Goal: Task Accomplishment & Management: Use online tool/utility

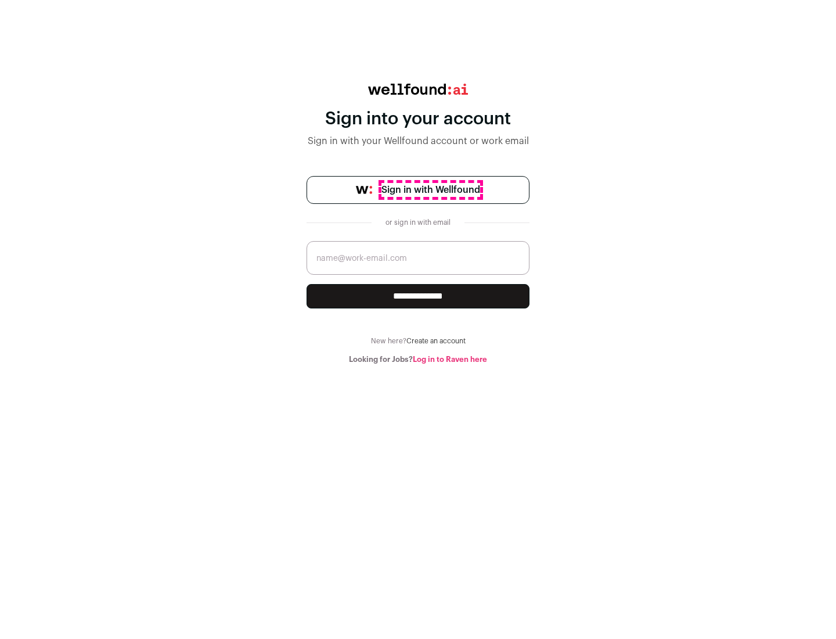
click at [430, 190] on span "Sign in with Wellfound" at bounding box center [431, 190] width 99 height 14
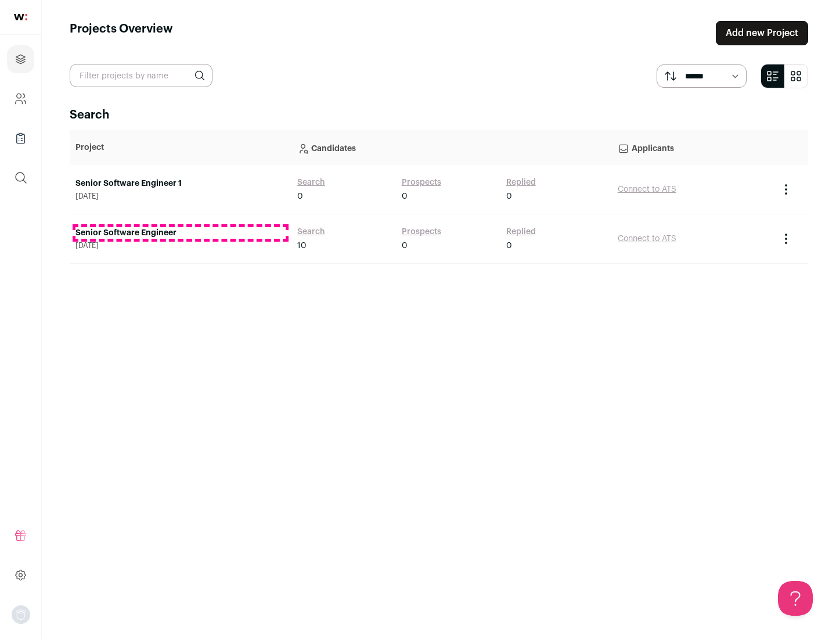
click at [180, 233] on link "Senior Software Engineer" at bounding box center [181, 233] width 210 height 12
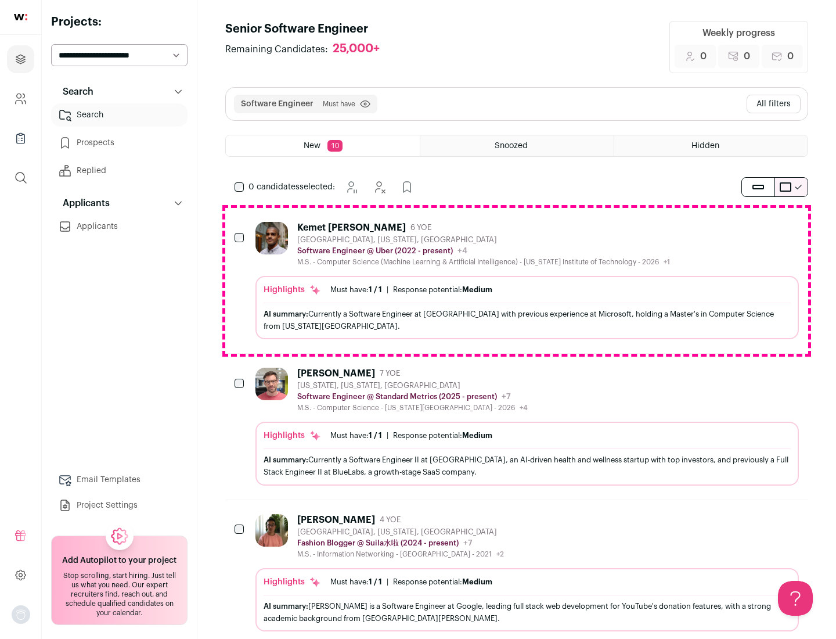
click at [517, 281] on div "Highlights Must have: 1 / 1 How many must haves have been fulfilled? | Response…" at bounding box center [528, 307] width 544 height 63
